Goal: Task Accomplishment & Management: Manage account settings

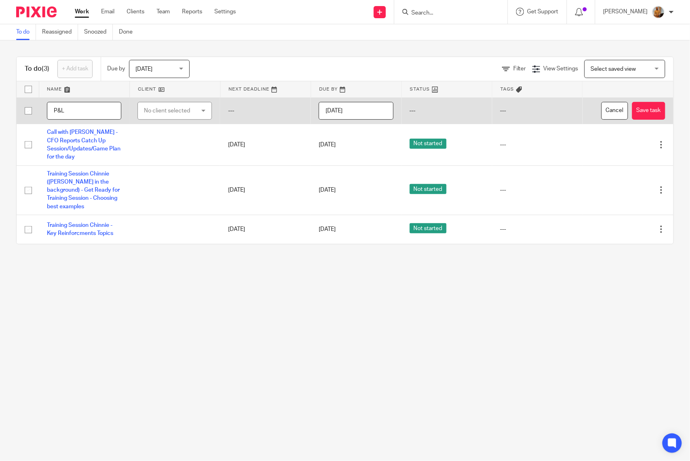
click at [75, 114] on input "P&L" at bounding box center [84, 111] width 74 height 18
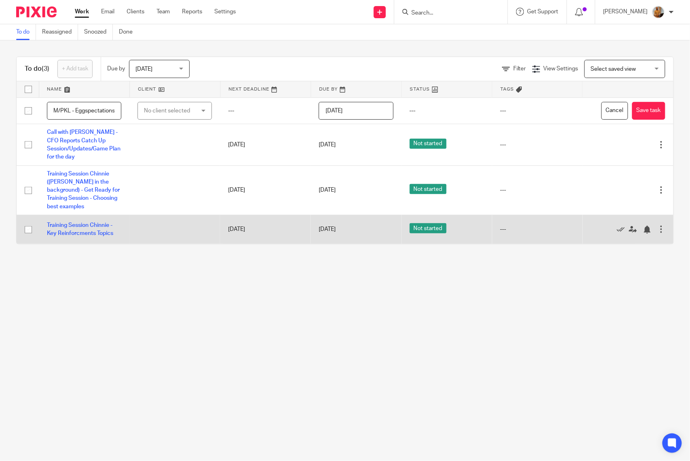
scroll to position [0, 55]
type input "P&L Adjustments - FM/PKL - Eggspectations"
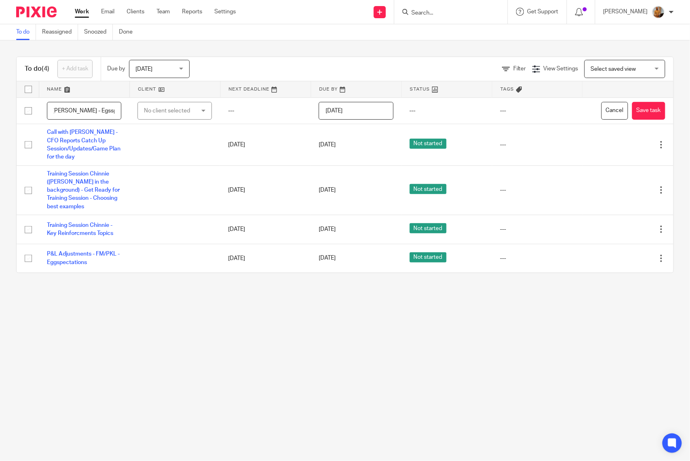
scroll to position [0, 72]
type input "Call with Jody/Natalia - Egsspectations CFO Report"
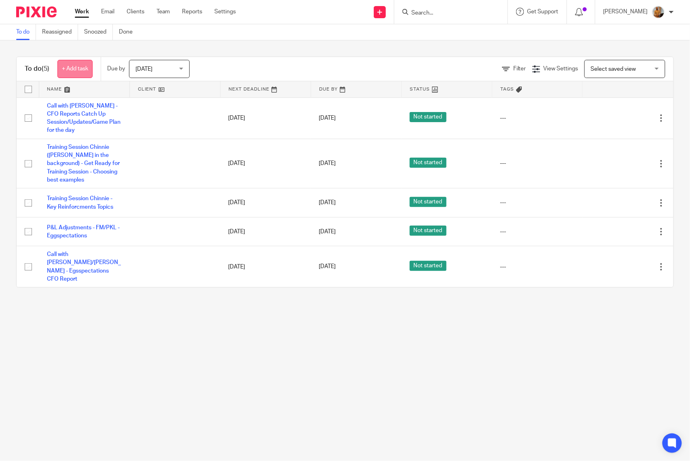
click at [83, 74] on link "+ Add task" at bounding box center [74, 69] width 35 height 18
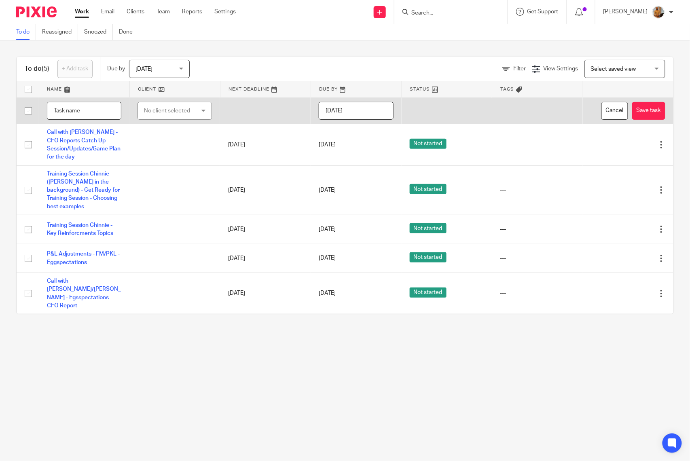
click at [86, 109] on input "text" at bounding box center [84, 111] width 74 height 18
type input "Training Session Day 5 - Joaquin (Juan in the background) - Unit of Measure -"
